Goal: Book appointment/travel/reservation

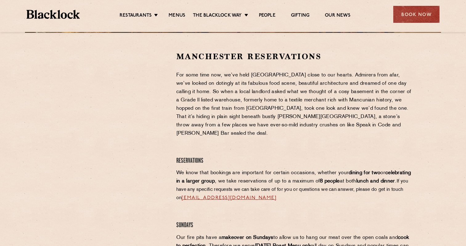
scroll to position [181, 0]
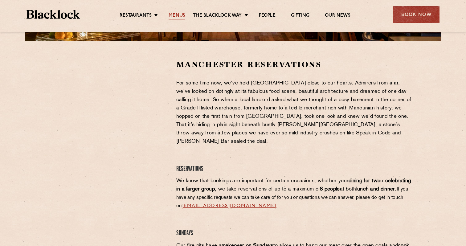
click at [183, 13] on link "Menus" at bounding box center [177, 16] width 17 height 7
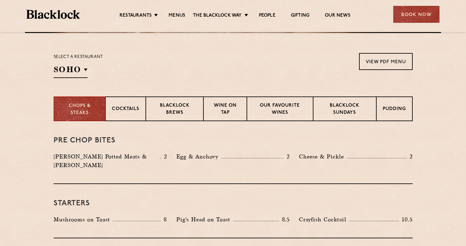
scroll to position [191, 0]
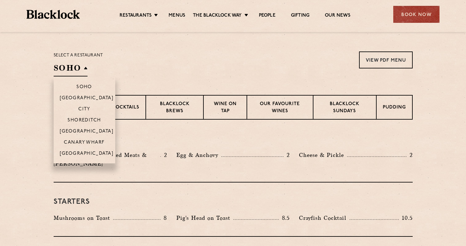
click at [81, 65] on h2 "SOHO" at bounding box center [71, 70] width 34 height 14
click at [85, 153] on p "[GEOGRAPHIC_DATA]" at bounding box center [87, 154] width 54 height 6
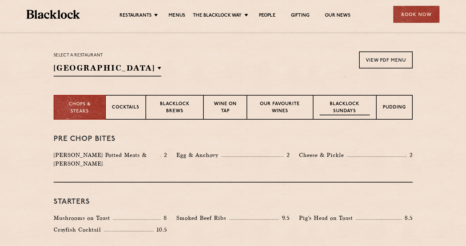
click at [343, 106] on p "Blacklock Sundays" at bounding box center [345, 108] width 50 height 14
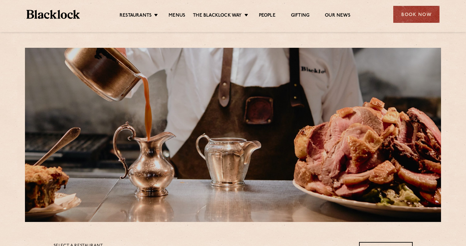
scroll to position [0, 0]
click at [406, 20] on div "Book Now" at bounding box center [417, 14] width 46 height 17
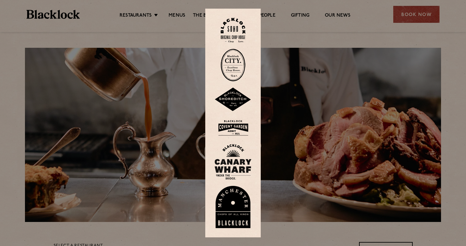
click at [242, 197] on img at bounding box center [233, 207] width 37 height 43
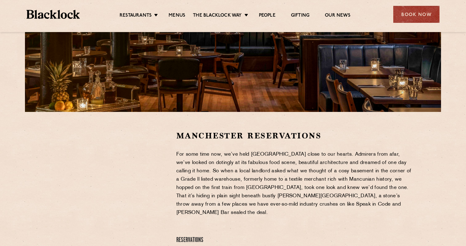
scroll to position [112, 0]
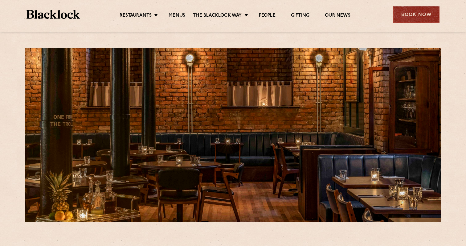
click at [411, 13] on div "Book Now" at bounding box center [417, 14] width 46 height 17
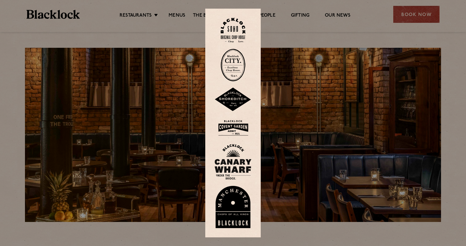
click at [225, 203] on img at bounding box center [233, 207] width 37 height 43
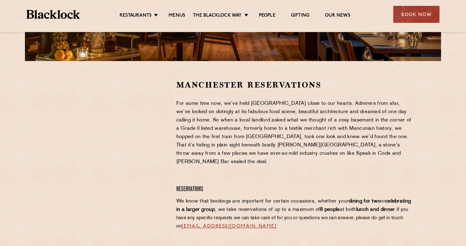
scroll to position [165, 0]
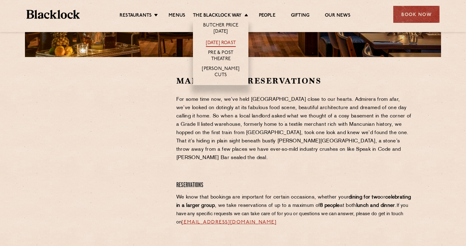
click at [232, 42] on link "[DATE] Roast" at bounding box center [221, 43] width 30 height 7
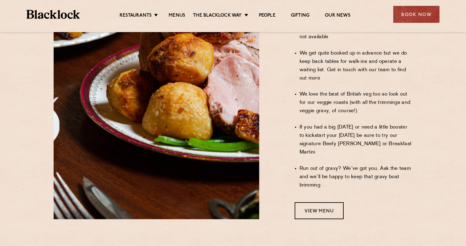
scroll to position [495, 0]
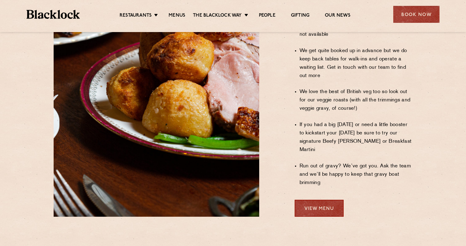
click at [316, 200] on link "View Menu" at bounding box center [319, 208] width 49 height 17
